Goal: Information Seeking & Learning: Find specific fact

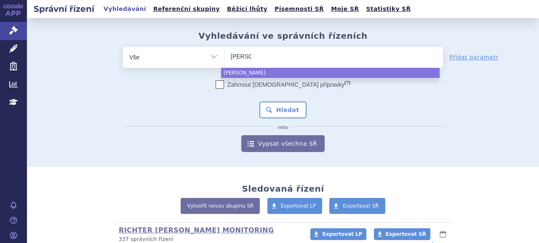
select select
type input "viantol"
type input "vianto"
type input "vian"
type input "vif"
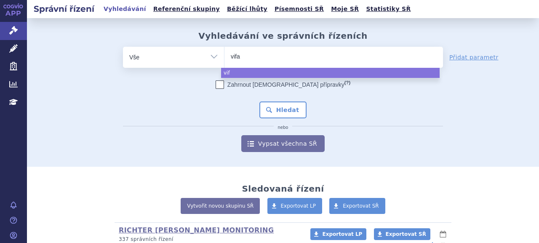
type input "vifan"
type input "vifant"
type input "vifa"
type input "vig"
type input "vigant"
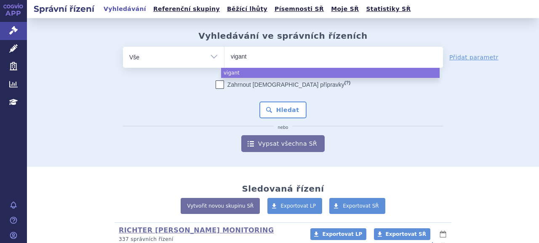
type input "viganto"
type input "vigantol"
select select "vigantol"
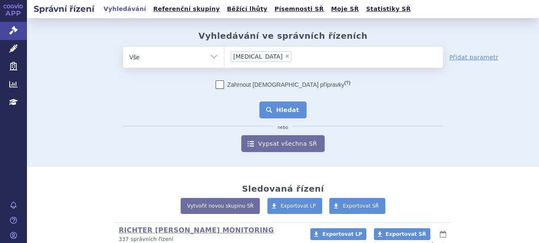
click at [280, 112] on button "Hledat" at bounding box center [283, 109] width 48 height 17
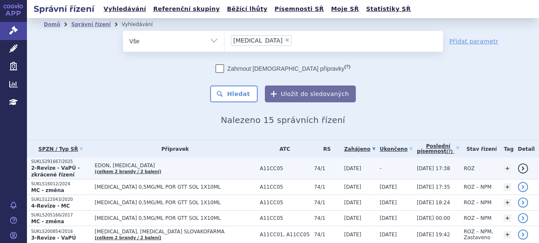
click at [45, 161] on p "SUKLS291667/2025" at bounding box center [60, 162] width 59 height 6
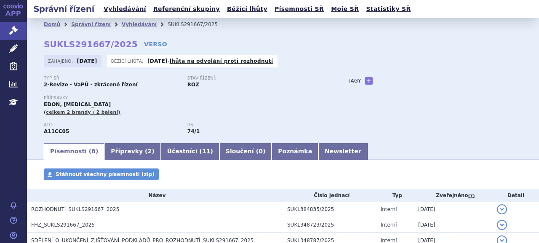
scroll to position [84, 0]
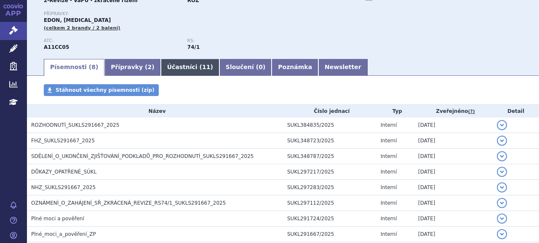
click at [162, 69] on link "Účastníci ( 11 )" at bounding box center [190, 67] width 59 height 17
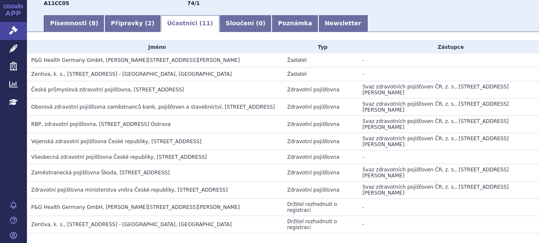
scroll to position [168, 0]
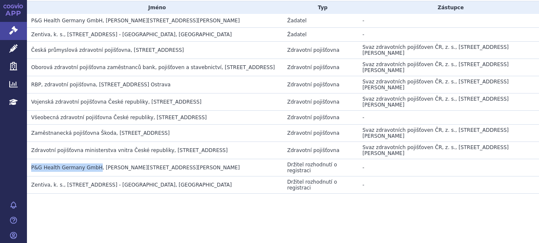
drag, startPoint x: 31, startPoint y: 166, endPoint x: 94, endPoint y: 166, distance: 63.1
click at [94, 166] on span "P&G Health Germany GmbH, Sulzbacher Strasse 40, Schwalbach am Taunus, DE" at bounding box center [135, 168] width 209 height 6
copy span "P&G Health Germany GmbH"
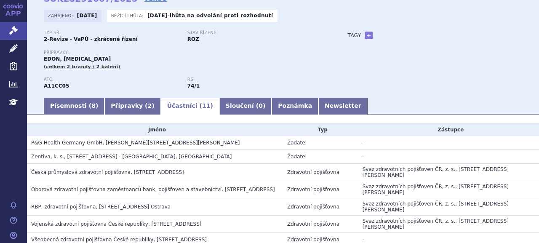
scroll to position [0, 0]
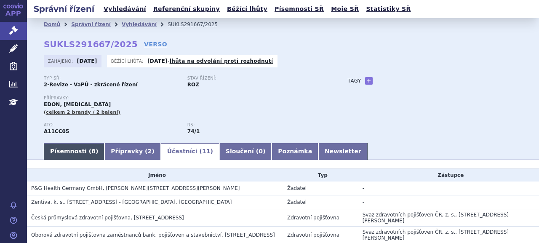
click at [52, 154] on link "Písemnosti ( 8 )" at bounding box center [74, 151] width 61 height 17
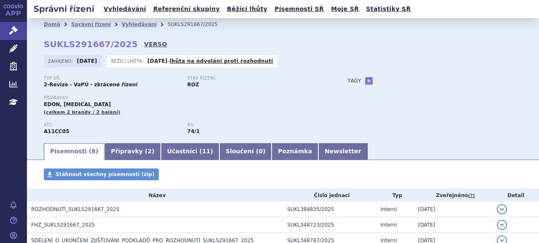
click at [145, 45] on link "VERSO" at bounding box center [155, 44] width 23 height 8
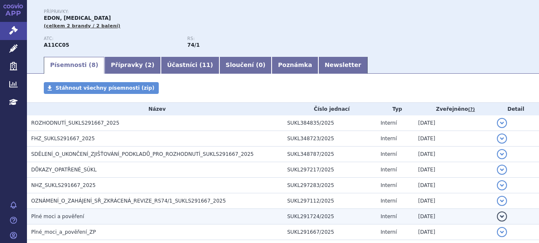
scroll to position [133, 0]
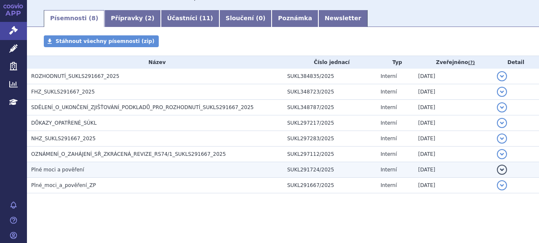
click at [80, 174] on td "Plné moci a pověření" at bounding box center [155, 170] width 256 height 16
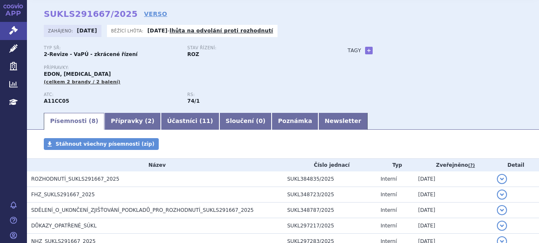
scroll to position [0, 0]
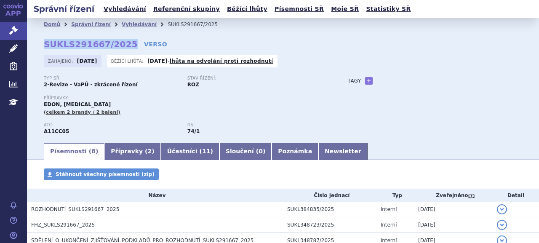
drag, startPoint x: 44, startPoint y: 44, endPoint x: 122, endPoint y: 47, distance: 78.3
click at [122, 47] on strong "SUKLS291667/2025" at bounding box center [91, 44] width 94 height 10
copy strong "SUKLS291667/2025"
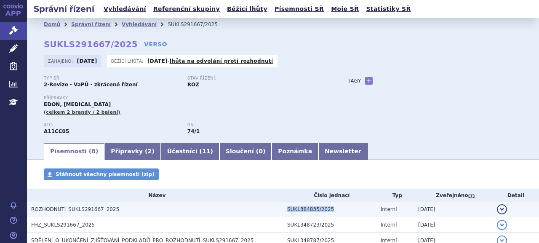
drag, startPoint x: 282, startPoint y: 209, endPoint x: 325, endPoint y: 209, distance: 42.5
click at [325, 209] on td "SUKL384835/2025" at bounding box center [329, 210] width 93 height 16
copy td "SUKL384835/2025"
click at [65, 212] on span "ROZHODNUTÍ_SUKLS291667_2025" at bounding box center [75, 209] width 88 height 6
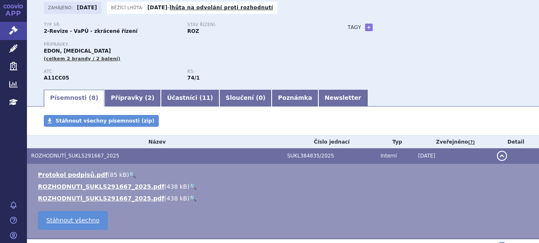
scroll to position [84, 0]
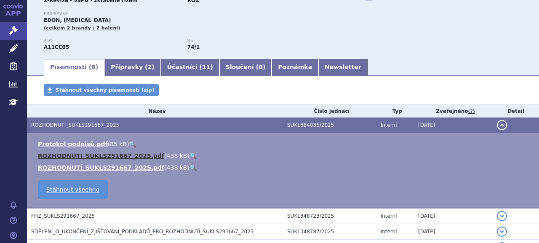
click at [87, 159] on link "ROZHODNUTI_SUKLS291667_2025.pdf" at bounding box center [101, 155] width 126 height 7
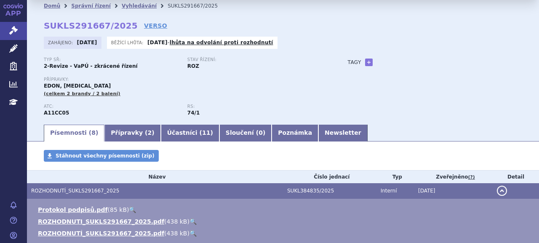
scroll to position [0, 0]
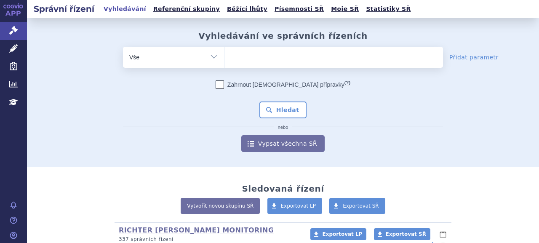
drag, startPoint x: 184, startPoint y: 55, endPoint x: 190, endPoint y: 59, distance: 7.2
click at [184, 55] on select "Vše Spisová značka Typ SŘ Přípravek/SUKL kód Účastník/Držitel" at bounding box center [173, 56] width 101 height 19
select select "filter-participant"
click at [123, 47] on select "Vše Spisová značka Typ SŘ Přípravek/SUKL kód Účastník/Držitel" at bounding box center [173, 56] width 101 height 19
click at [247, 54] on ul at bounding box center [333, 56] width 218 height 18
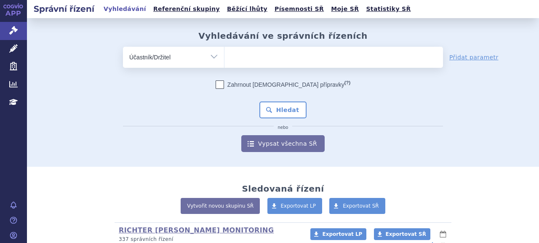
click at [224, 54] on select at bounding box center [224, 56] width 0 height 21
paste input "P&G Health Germany GmbH"
type input "P&G Health Germany GmbH"
select select "P&G Health Germany GmbH"
click at [271, 99] on div "Zahrnout bratrské přípravky (?) * Pozor, hledání dle vyhledávacího parametru In…" at bounding box center [283, 116] width 320 height 72
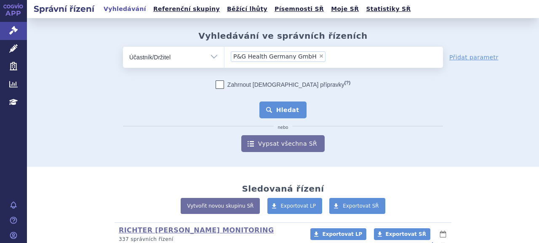
click at [273, 106] on button "Hledat" at bounding box center [283, 109] width 48 height 17
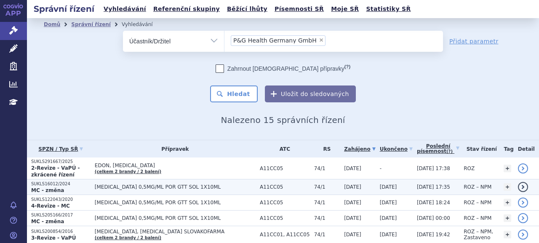
click at [85, 181] on p "SUKLS16012/2024" at bounding box center [60, 184] width 59 height 6
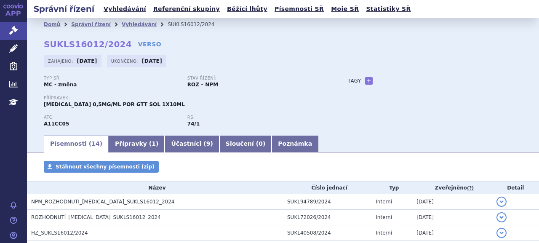
scroll to position [210, 0]
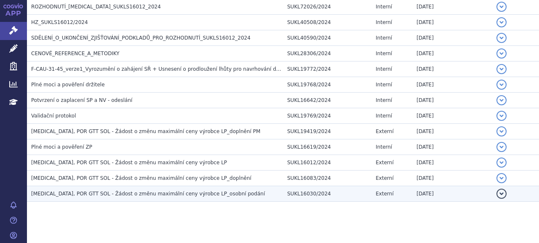
click at [104, 195] on span "[MEDICAL_DATA], POR GTT SOL - Žádost o změnu maximální ceny výrobce LP_osobní p…" at bounding box center [148, 194] width 234 height 6
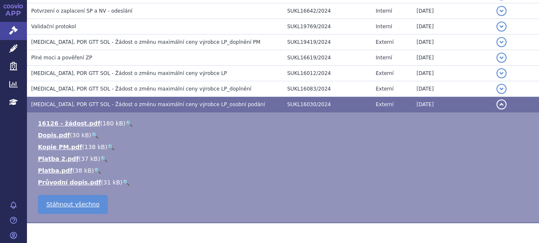
scroll to position [286, 0]
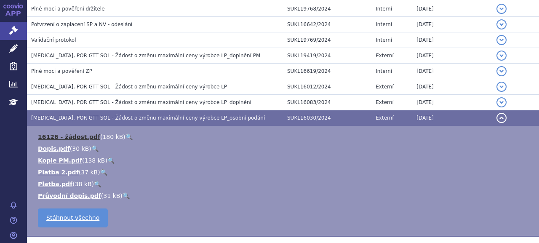
click at [77, 133] on link "16126 - žádost.pdf" at bounding box center [69, 136] width 62 height 7
click at [74, 194] on link "Průvodní dopis.pdf" at bounding box center [69, 195] width 63 height 7
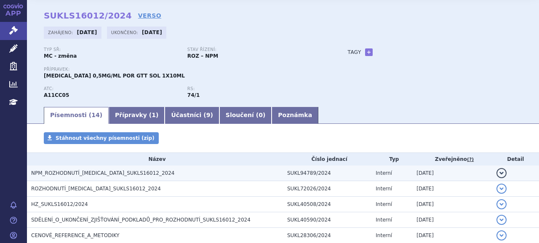
scroll to position [0, 0]
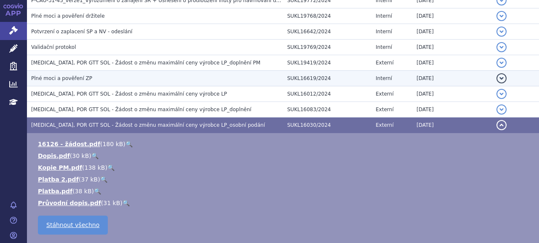
scroll to position [244, 0]
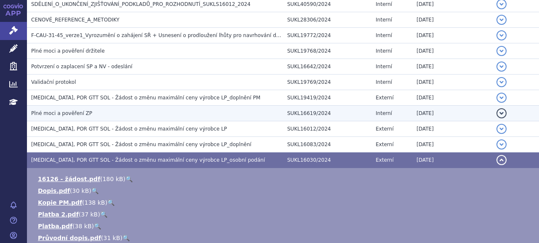
click at [72, 115] on span "Plné moci a pověření ZP" at bounding box center [61, 113] width 61 height 6
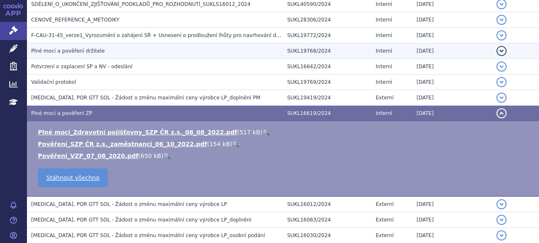
click at [76, 51] on span "Plné moci a pověření držitele" at bounding box center [68, 51] width 74 height 6
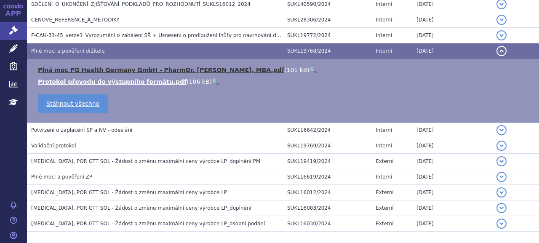
click at [110, 69] on link "Plná moc PG Health Germany GmbH - PharmDr. Benešová Jitka, MBA.pdf" at bounding box center [161, 70] width 246 height 7
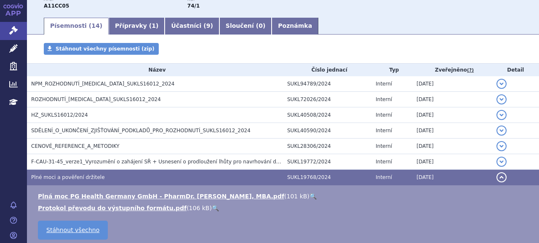
scroll to position [34, 0]
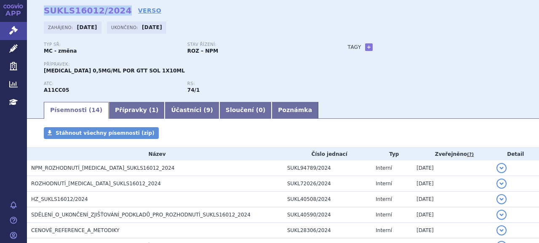
drag, startPoint x: 42, startPoint y: 12, endPoint x: 115, endPoint y: 13, distance: 73.2
click at [115, 13] on div "Domů Správní řízení Vyhledávání SUKLS16012/2024 SUKLS16012/2024 VERSO Zahájeno:…" at bounding box center [283, 49] width 512 height 104
copy strong "SUKLS16012/2024"
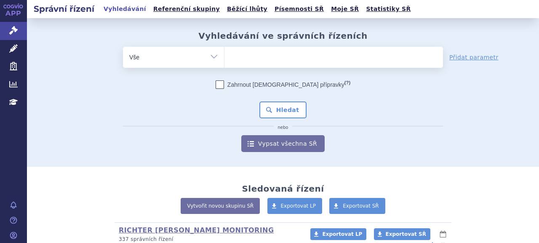
click at [211, 55] on select "Vše Spisová značka Typ SŘ Přípravek/SUKL kód Účastník/Držitel" at bounding box center [173, 56] width 101 height 19
select select "filter-participant"
click at [123, 47] on select "Vše Spisová značka Typ SŘ Přípravek/SUKL kód Účastník/Držitel" at bounding box center [173, 56] width 101 height 19
click at [246, 63] on ul at bounding box center [333, 56] width 218 height 18
click at [224, 63] on select at bounding box center [224, 56] width 0 height 21
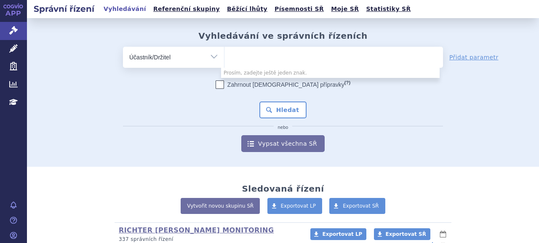
click at [344, 63] on ul at bounding box center [333, 56] width 218 height 18
click at [224, 63] on select at bounding box center [224, 56] width 0 height 21
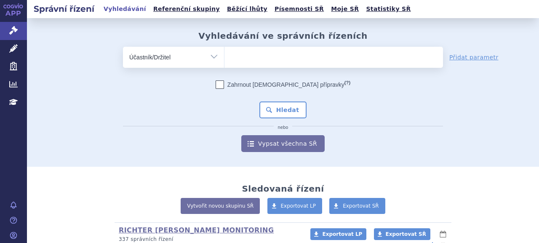
paste input "P&G Health [GEOGRAPHIC_DATA]"
type input "P&G Health [GEOGRAPHIC_DATA]"
select select "P&G Health [GEOGRAPHIC_DATA]"
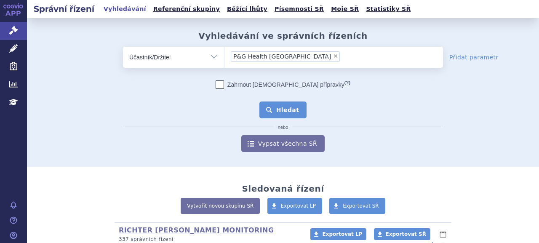
click at [289, 105] on button "Hledat" at bounding box center [283, 109] width 48 height 17
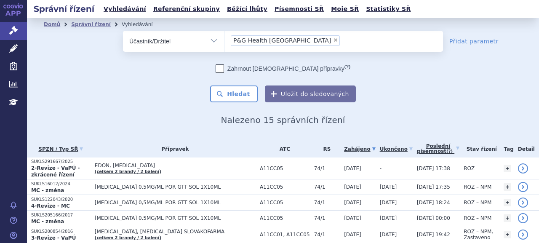
scroll to position [126, 0]
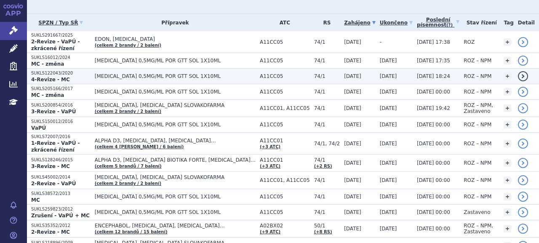
click at [85, 70] on p "SUKLS122043/2020" at bounding box center [60, 73] width 59 height 6
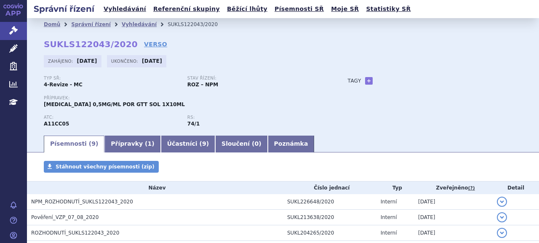
scroll to position [141, 0]
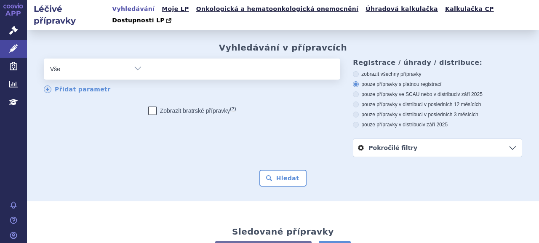
drag, startPoint x: 17, startPoint y: 30, endPoint x: 56, endPoint y: 43, distance: 40.7
click at [17, 30] on icon at bounding box center [13, 30] width 8 height 8
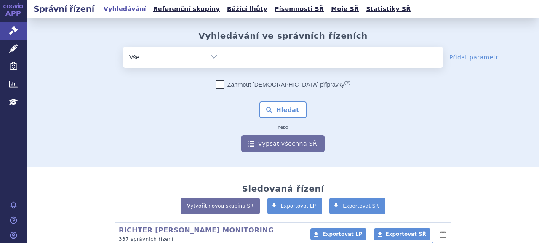
select select "filter-newsletter"
click at [123, 47] on select "Vše Spisová značka Typ SŘ Přípravek/SUKL kód Účastník/Držitel" at bounding box center [173, 56] width 101 height 19
click at [240, 63] on input "text" at bounding box center [333, 57] width 218 height 21
type input ""úmyslem zákonodárce""
click at [259, 101] on button "Hledat" at bounding box center [283, 109] width 48 height 17
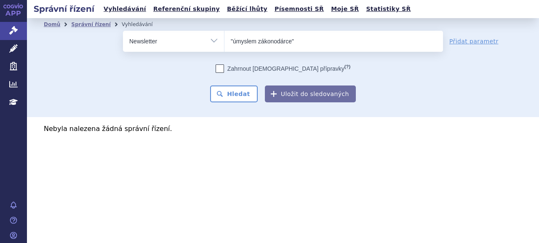
click at [281, 41] on input ""úmyslem zákonodárce"" at bounding box center [333, 41] width 218 height 21
drag, startPoint x: 239, startPoint y: 43, endPoint x: 233, endPoint y: 43, distance: 6.0
click at [238, 43] on input ""úmyslem zákonodárce"" at bounding box center [333, 41] width 218 height 21
drag, startPoint x: 233, startPoint y: 43, endPoint x: 291, endPoint y: 42, distance: 58.1
click at [291, 42] on input ""úmyslem zákonodárce"" at bounding box center [333, 41] width 218 height 21
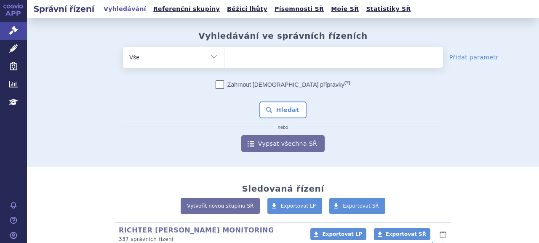
click at [209, 56] on select "Vše Spisová značka Typ SŘ Přípravek/SUKL kód Účastník/Držitel" at bounding box center [173, 56] width 101 height 19
select select "filter-newsletter"
click at [123, 47] on select "Vše Spisová značka Typ SŘ Přípravek/SUKL kód Účastník/Držitel" at bounding box center [173, 56] width 101 height 19
click at [287, 52] on input "text" at bounding box center [333, 57] width 218 height 21
type input "L17/2017"
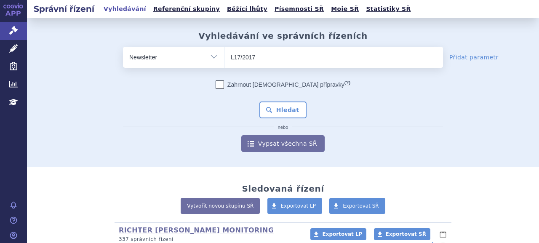
click at [259, 101] on button "Hledat" at bounding box center [283, 109] width 48 height 17
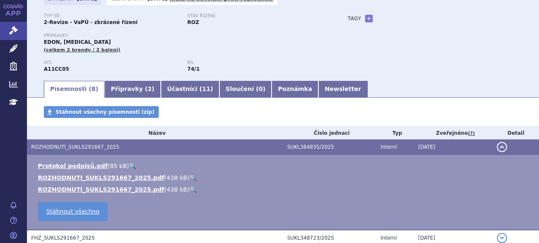
scroll to position [84, 0]
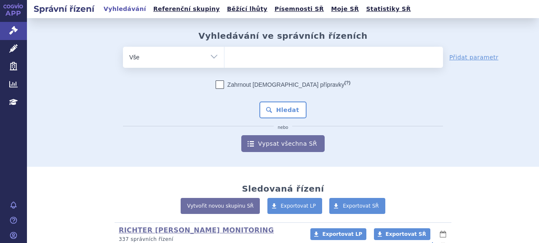
click at [211, 58] on select "Vše Spisová značka Typ SŘ Přípravek/SUKL kód Účastník/Držitel" at bounding box center [173, 56] width 101 height 19
select select "filter-newsletter"
click at [123, 47] on select "Vše Spisová značka Typ SŘ Přípravek/SUKL kód Účastník/Držitel" at bounding box center [173, 56] width 101 height 19
click at [310, 54] on input "text" at bounding box center [333, 57] width 218 height 21
type input "zněužití"
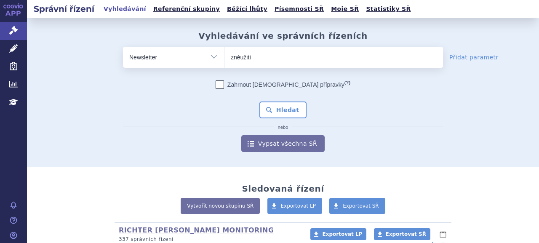
click at [259, 101] on button "Hledat" at bounding box center [283, 109] width 48 height 17
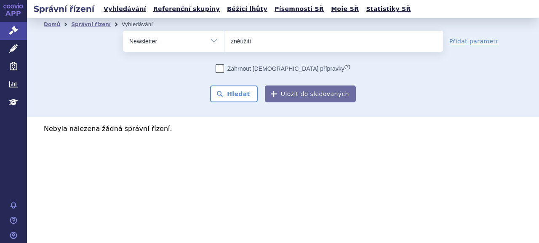
drag, startPoint x: 252, startPoint y: 42, endPoint x: 79, endPoint y: 19, distance: 174.0
click at [76, 31] on div "Domů Správní řízení Vyhledávání Vyhledávání ve správních řízeních odstranit Vše…" at bounding box center [283, 67] width 512 height 72
type input "zneužití"
click at [210, 85] on button "Hledat" at bounding box center [234, 93] width 48 height 17
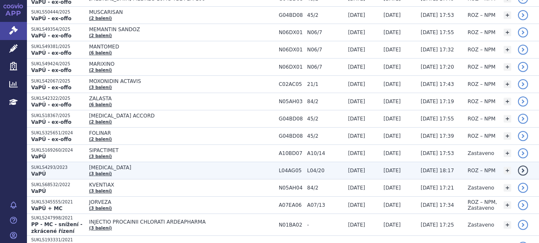
scroll to position [125, 0]
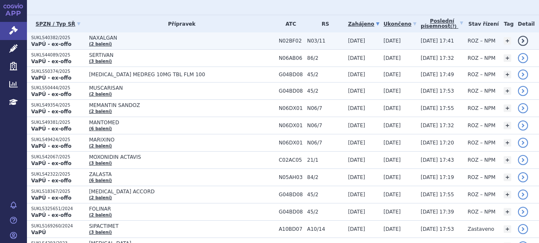
click at [518, 38] on link "detail" at bounding box center [523, 41] width 10 height 10
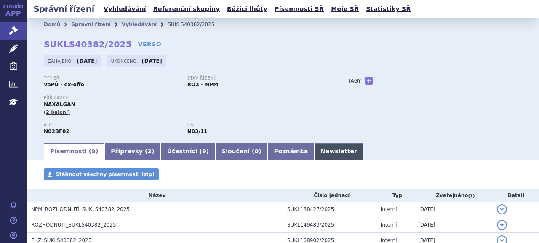
click at [314, 149] on link "Newsletter" at bounding box center [338, 151] width 49 height 17
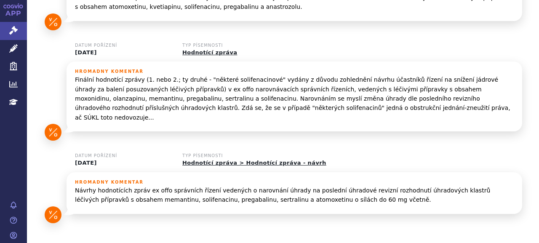
scroll to position [120, 0]
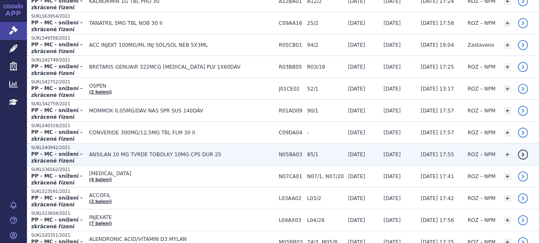
scroll to position [672, 0]
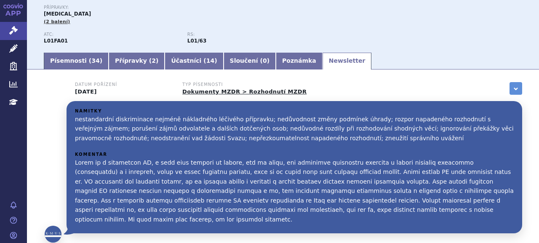
scroll to position [144, 0]
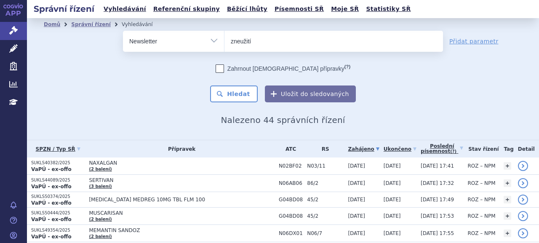
click at [246, 44] on input "zneužití" at bounding box center [333, 41] width 218 height 21
type input "obcházení"
click at [210, 85] on button "Hledat" at bounding box center [234, 93] width 48 height 17
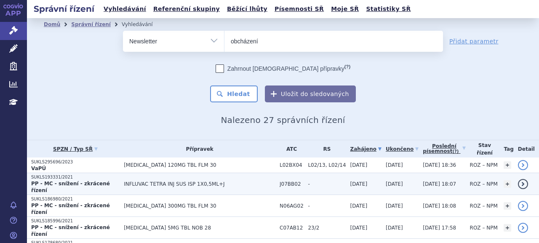
scroll to position [126, 0]
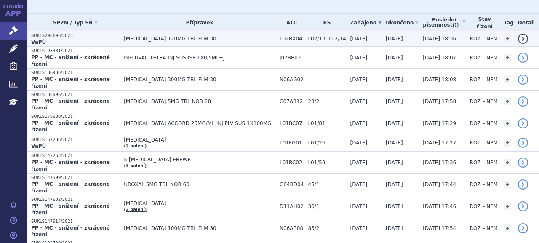
click at [518, 40] on link "detail" at bounding box center [523, 39] width 10 height 10
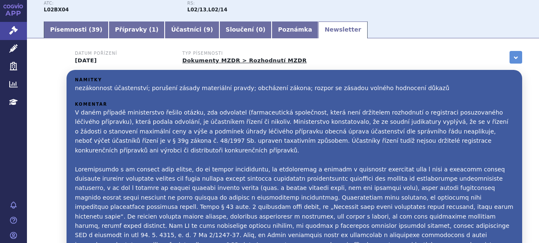
scroll to position [168, 0]
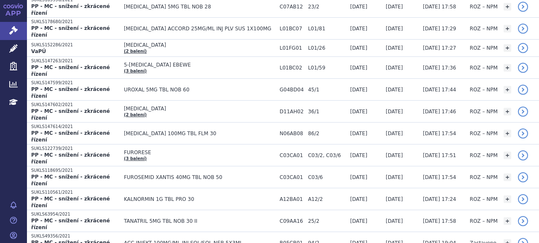
scroll to position [84, 0]
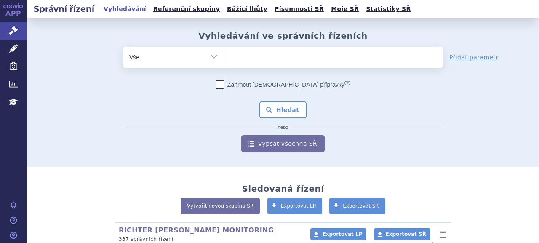
click at [256, 58] on ul at bounding box center [333, 56] width 218 height 18
click at [224, 58] on select at bounding box center [224, 56] width 0 height 21
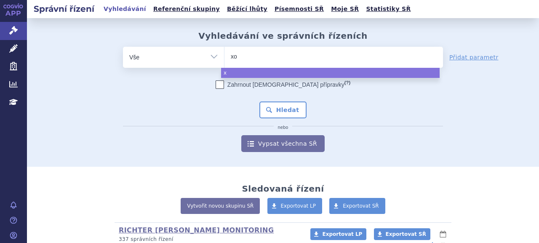
type input "xos"
type input "xospat"
type input "xospata"
select select "xospata"
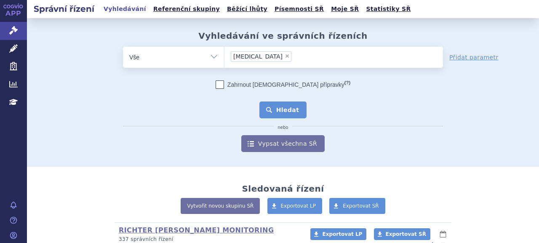
click at [274, 114] on button "Hledat" at bounding box center [283, 109] width 48 height 17
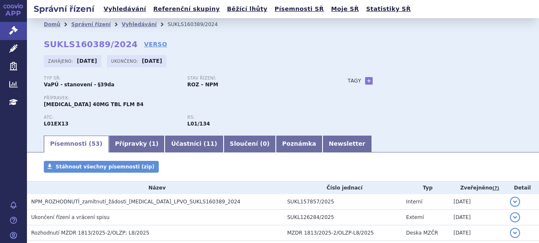
scroll to position [42, 0]
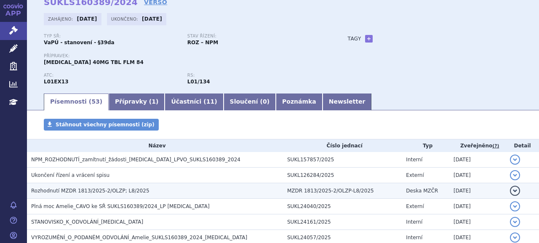
click at [97, 192] on span "Rozhodnutí MZDR 1813/2025-2/OLZP; L8/2025" at bounding box center [90, 191] width 118 height 6
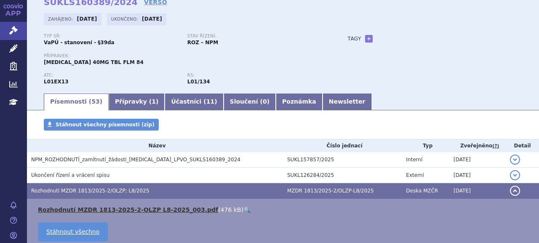
click at [102, 206] on link "Rozhodnutí MZDR 1813-2025-2-OLZP L8-2025_003.pdf" at bounding box center [128, 209] width 180 height 7
click at [103, 208] on link "Rozhodnutí MZDR 1813-2025-2-OLZP L8-2025_003.pdf" at bounding box center [128, 209] width 180 height 7
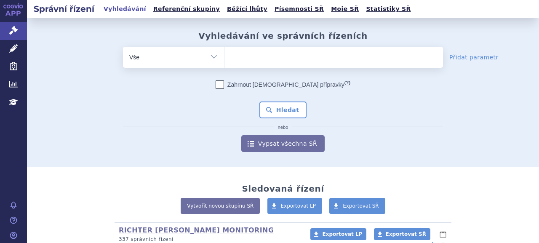
drag, startPoint x: 251, startPoint y: 8, endPoint x: 266, endPoint y: 42, distance: 36.8
click at [272, 8] on link "Písemnosti SŘ" at bounding box center [299, 8] width 54 height 11
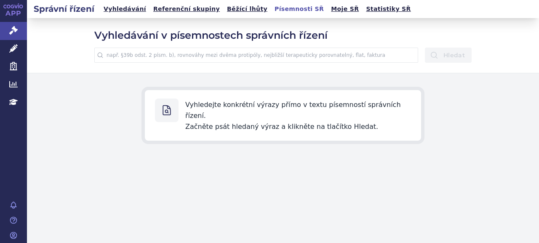
click at [130, 14] on link "Vyhledávání" at bounding box center [125, 8] width 48 height 11
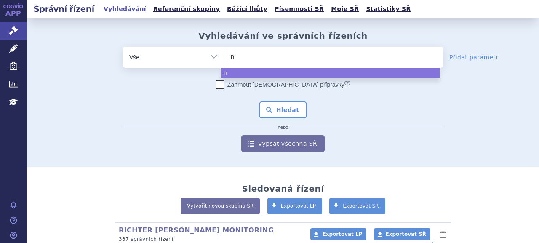
type input "nr"
type input "no"
type input "norm"
type input "normo"
type input "normoa"
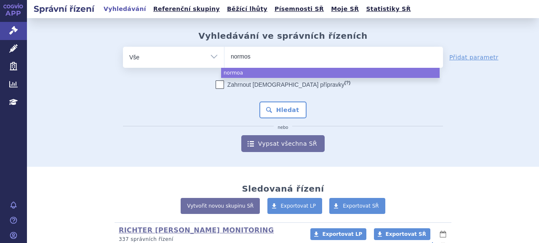
type input "normosa"
type input "normosang"
select select "normosang"
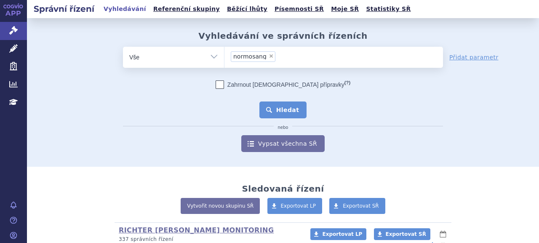
click at [278, 110] on button "Hledat" at bounding box center [283, 109] width 48 height 17
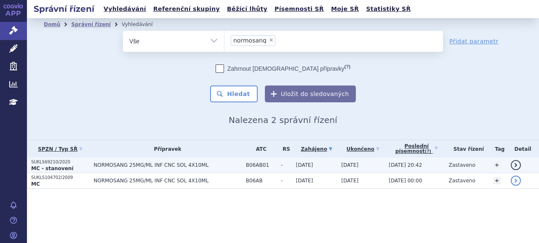
click at [67, 165] on p "MC - stanovení" at bounding box center [60, 168] width 58 height 7
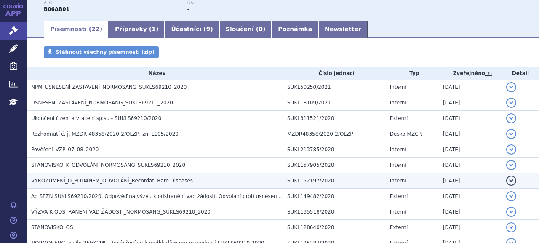
scroll to position [126, 0]
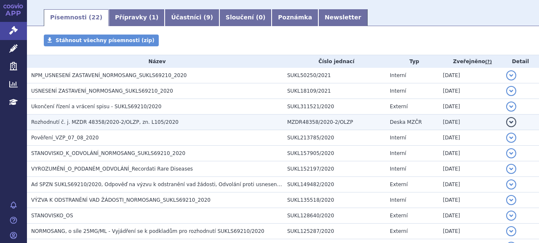
click at [89, 122] on span "Rozhodnutí č. j. MZDR 48358/2020-2/OLZP, zn. L105/2020" at bounding box center [104, 122] width 147 height 6
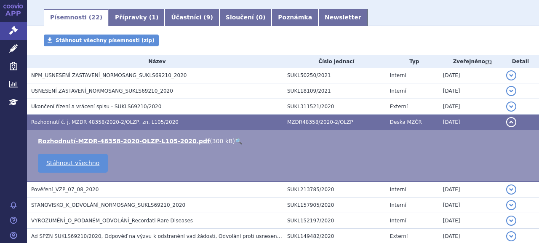
click at [114, 137] on li "Rozhodnutí-MZDR-48358-2020-OLZP-L105-2020.pdf ( 300 kB ) 🔍" at bounding box center [284, 141] width 492 height 8
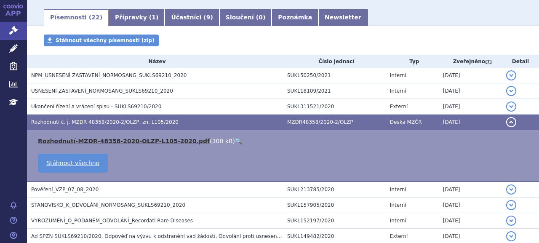
click at [115, 141] on link "Rozhodnutí-MZDR-48358-2020-OLZP-L105-2020.pdf" at bounding box center [124, 141] width 172 height 7
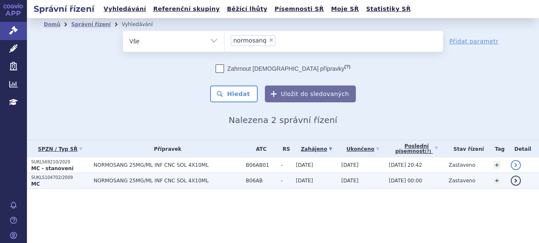
click at [72, 182] on p "MC" at bounding box center [60, 184] width 58 height 7
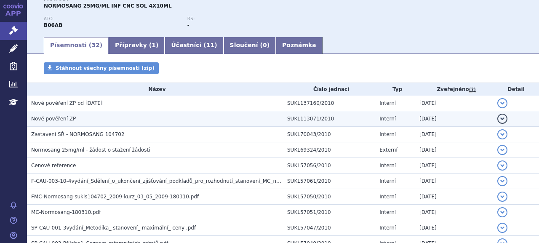
scroll to position [117, 0]
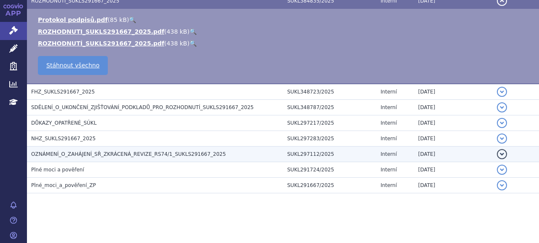
click at [82, 154] on span "OZNÁMENÍ_O_ZAHÁJENÍ_SŘ_ZKRÁCENÁ_REVIZE_RS74/1_SUKLS291667_2025" at bounding box center [128, 154] width 194 height 6
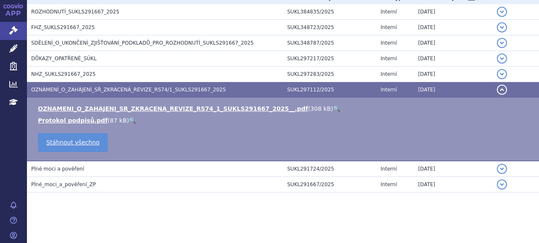
scroll to position [197, 0]
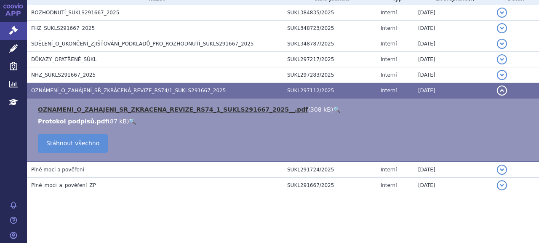
click at [161, 107] on link "OZNAMENI_O_ZAHAJENI_SR_ZKRACENA_REVIZE_RS74_1_SUKLS291667_2025__.pdf" at bounding box center [173, 109] width 270 height 7
